Goal: Transaction & Acquisition: Book appointment/travel/reservation

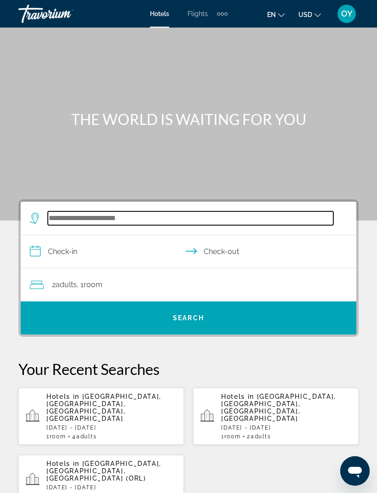
click at [135, 220] on input "Search widget" at bounding box center [190, 218] width 285 height 14
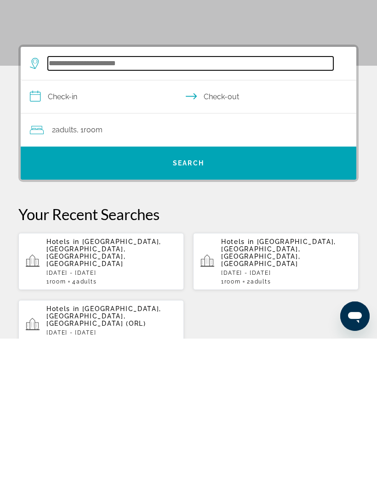
scroll to position [15, 0]
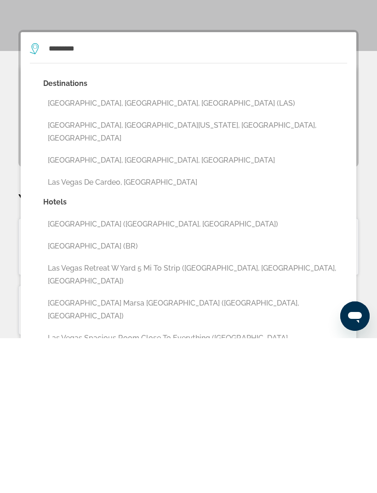
click at [142, 249] on button "[GEOGRAPHIC_DATA], [GEOGRAPHIC_DATA], [GEOGRAPHIC_DATA] (LAS)" at bounding box center [195, 257] width 304 height 17
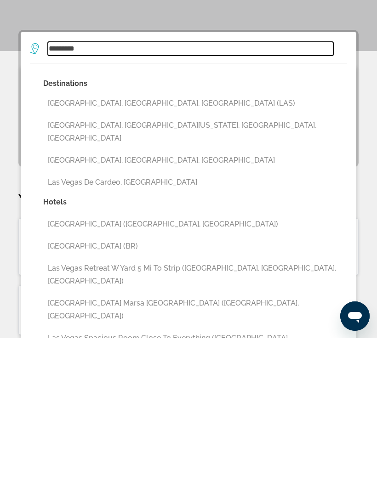
type input "**********"
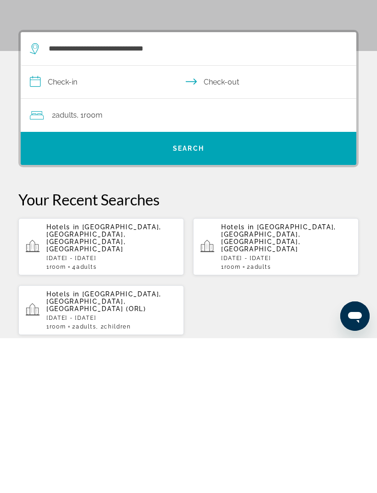
click at [52, 221] on input "**********" at bounding box center [190, 238] width 339 height 35
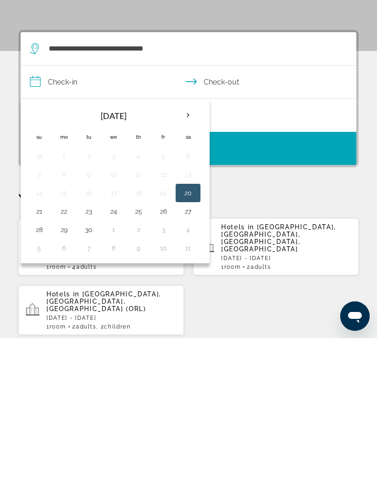
scroll to position [170, 0]
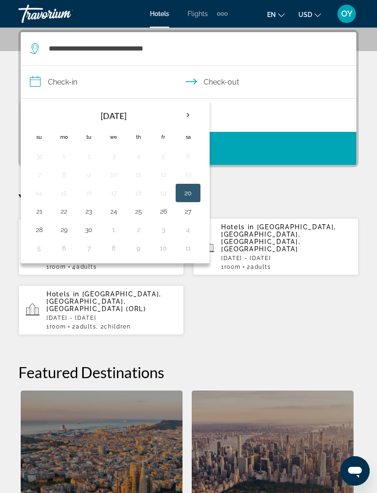
click at [93, 209] on button "23" at bounding box center [88, 211] width 15 height 13
click at [166, 213] on button "26" at bounding box center [163, 211] width 15 height 13
type input "**********"
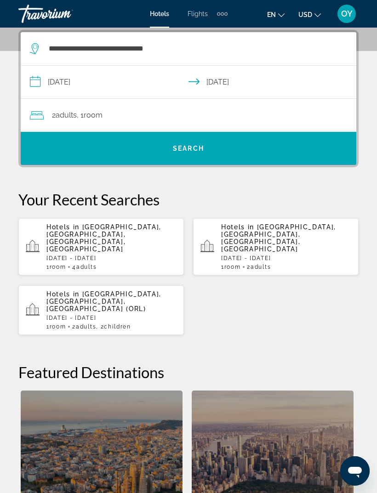
click at [253, 147] on span "Search widget" at bounding box center [188, 148] width 335 height 22
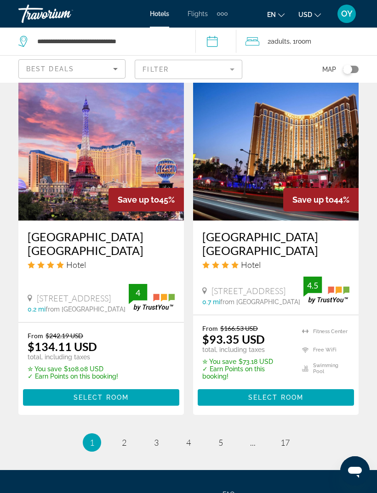
scroll to position [1879, 0]
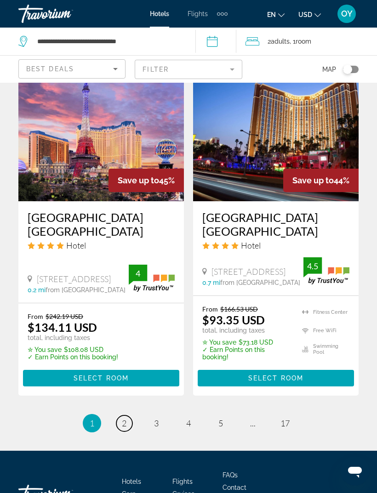
click at [119, 415] on link "page 2" at bounding box center [124, 423] width 16 height 16
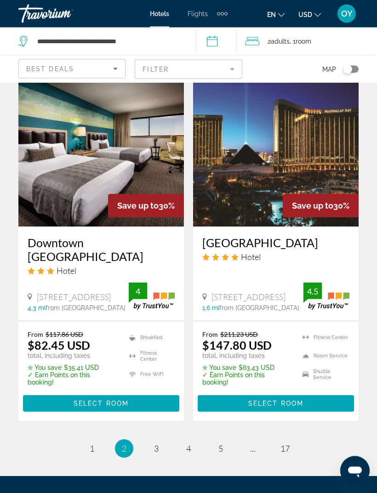
scroll to position [1897, 0]
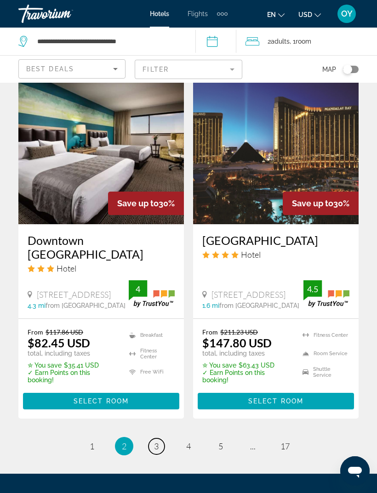
click at [158, 441] on span "3" at bounding box center [156, 446] width 5 height 10
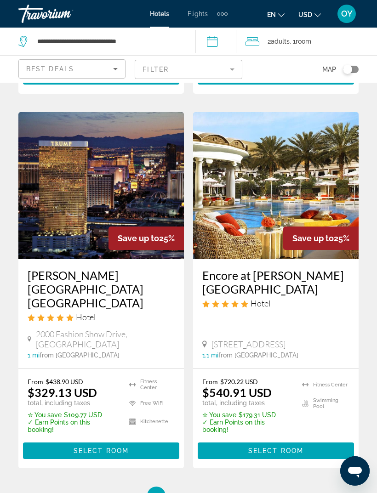
scroll to position [1774, 0]
click at [190, 491] on span "4" at bounding box center [188, 496] width 5 height 10
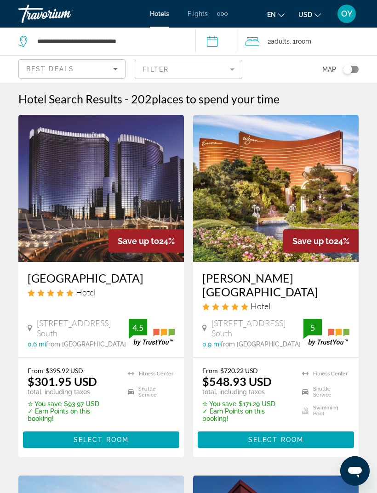
click at [276, 436] on span "Select Room" at bounding box center [275, 439] width 55 height 7
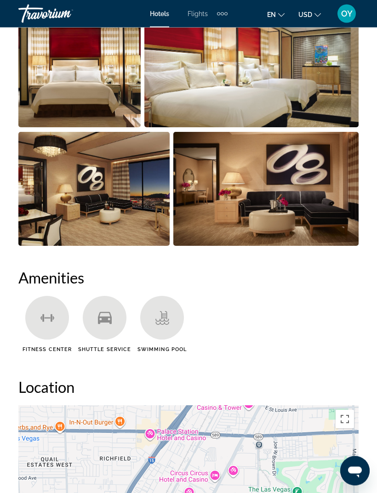
scroll to position [799, 0]
